Goal: Task Accomplishment & Management: Manage account settings

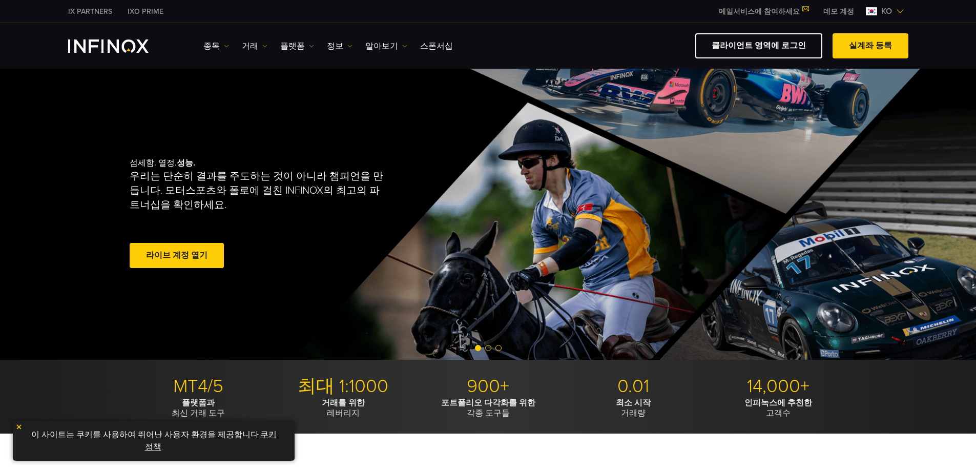
click at [891, 7] on span "ko" at bounding box center [887, 11] width 19 height 12
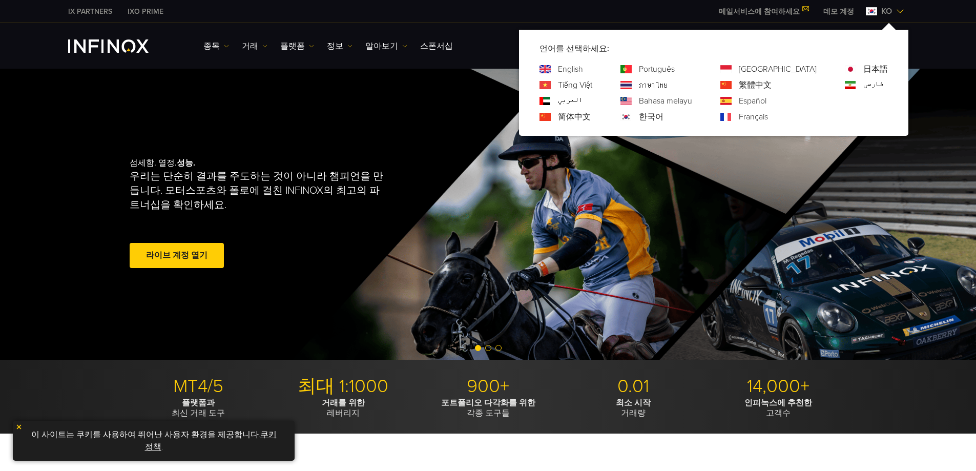
click at [891, 7] on span "ko" at bounding box center [887, 11] width 19 height 12
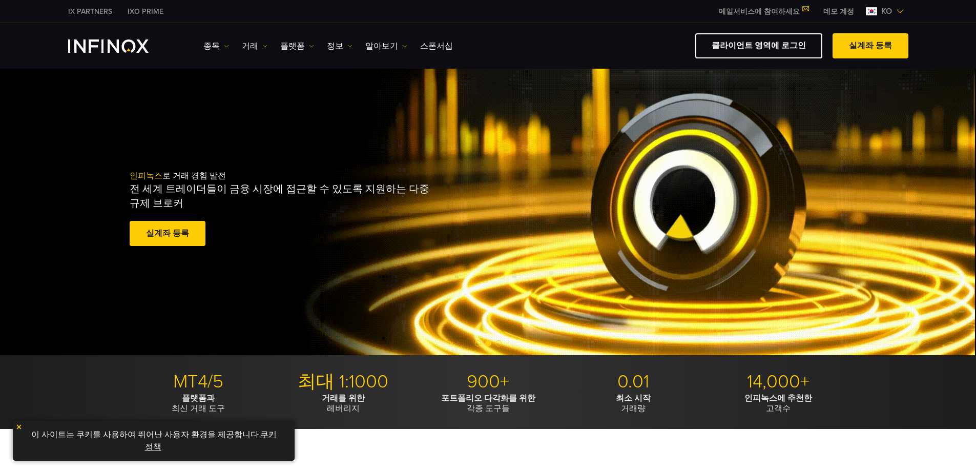
click at [122, 45] on img "INFINOX Logo" at bounding box center [108, 45] width 80 height 13
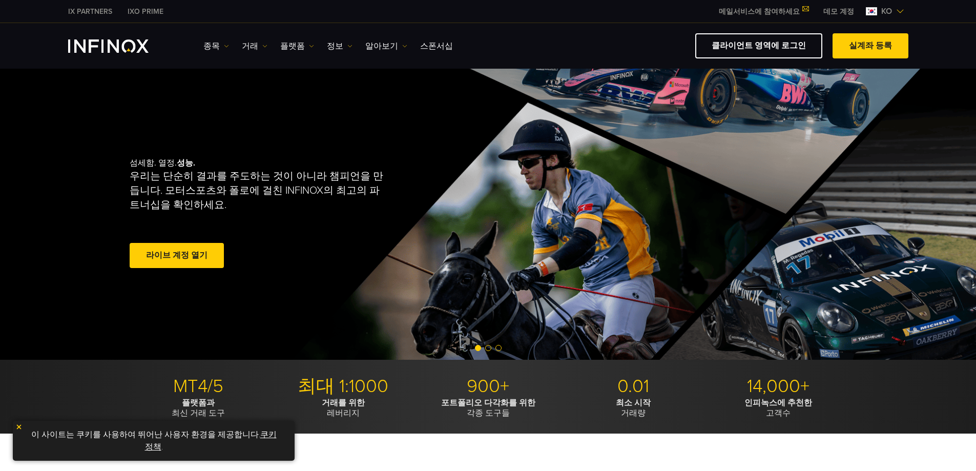
click at [757, 49] on link "클라이언트 영역에 로그인" at bounding box center [759, 45] width 127 height 25
click at [177, 256] on span at bounding box center [177, 256] width 0 height 0
